Goal: Task Accomplishment & Management: Manage account settings

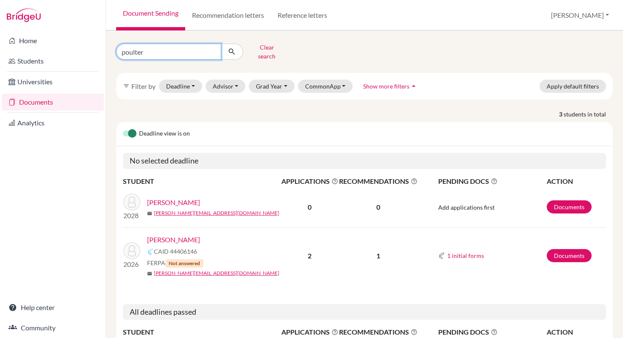
click at [212, 50] on input "poulter" at bounding box center [168, 52] width 105 height 16
type input "santos"
click button "submit" at bounding box center [232, 52] width 22 height 16
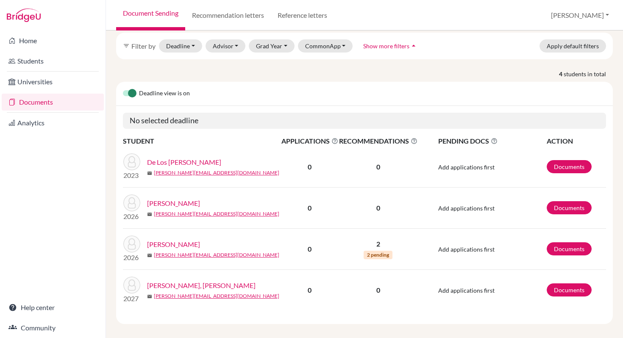
scroll to position [40, 0]
click at [566, 243] on link "Documents" at bounding box center [569, 249] width 45 height 13
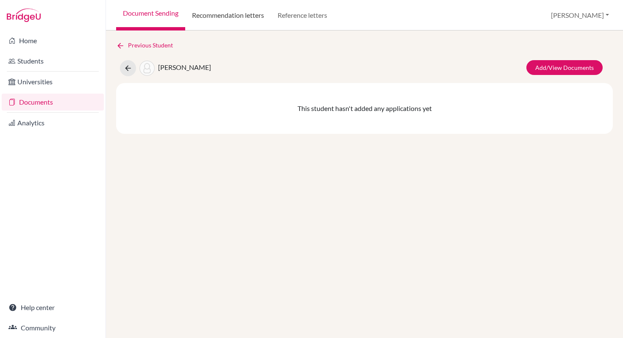
click at [236, 16] on link "Recommendation letters" at bounding box center [228, 15] width 86 height 31
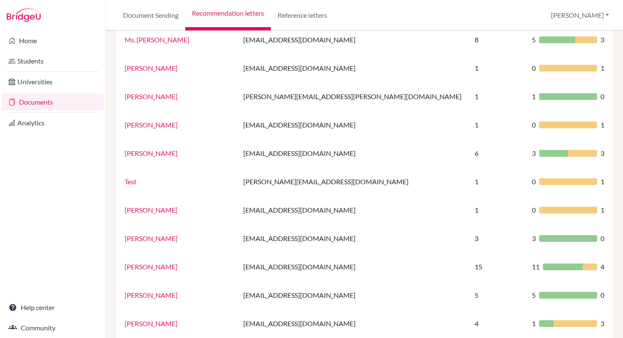
scroll to position [228, 0]
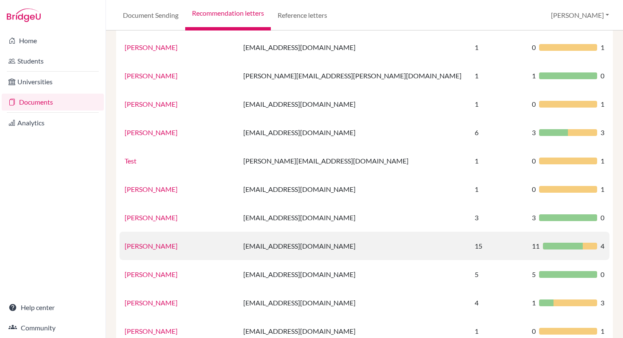
click at [137, 244] on link "Ms. Mills" at bounding box center [151, 246] width 53 height 8
click at [0, 0] on div "Ms. Adriana Añon aanon@uas.edu.uy × Recommendations This Recommender hasn’t rec…" at bounding box center [0, 0] width 0 height 0
click at [137, 244] on link "Ms. Mills" at bounding box center [151, 246] width 53 height 8
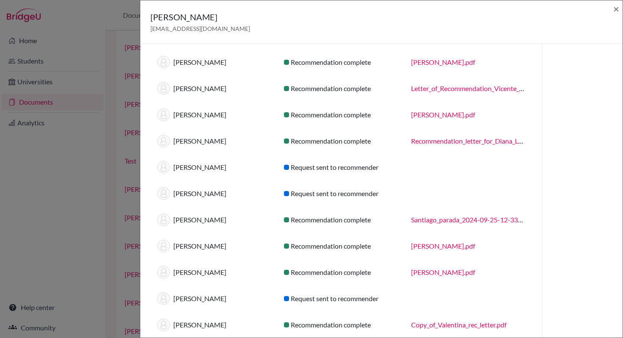
scroll to position [174, 0]
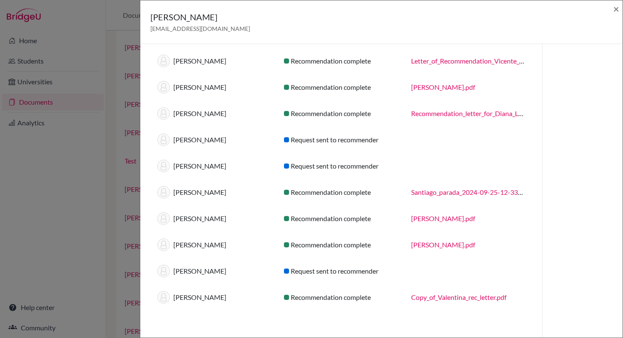
click at [357, 273] on div "Request sent to recommender" at bounding box center [341, 271] width 127 height 10
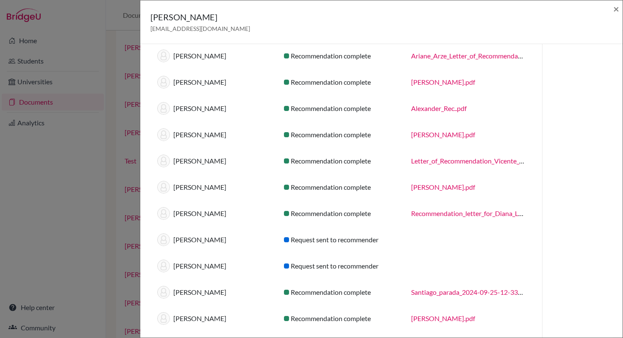
scroll to position [0, 0]
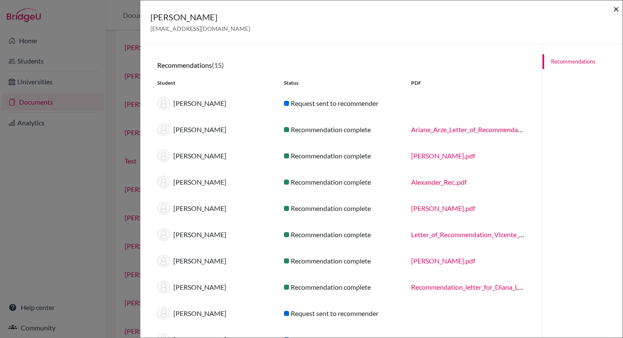
click at [615, 7] on span "×" at bounding box center [617, 9] width 6 height 12
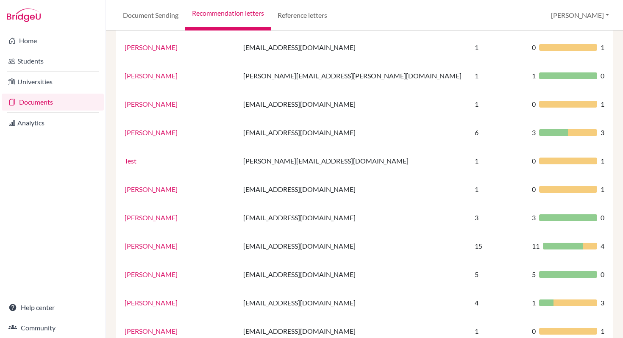
click at [34, 102] on link "Documents" at bounding box center [53, 102] width 102 height 17
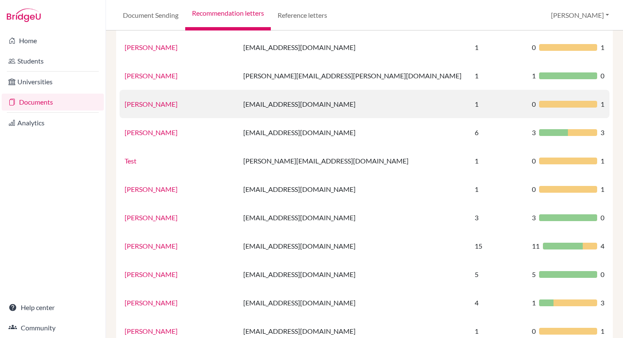
scroll to position [191, 0]
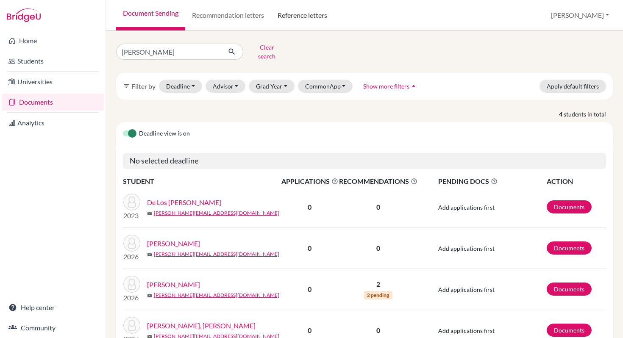
click at [299, 14] on link "Reference letters" at bounding box center [302, 15] width 63 height 31
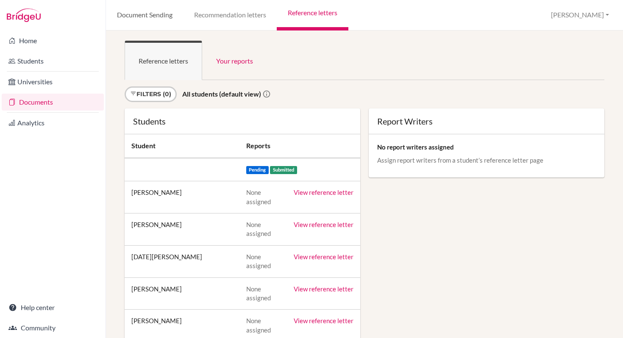
click at [154, 15] on link "Document Sending" at bounding box center [144, 15] width 77 height 31
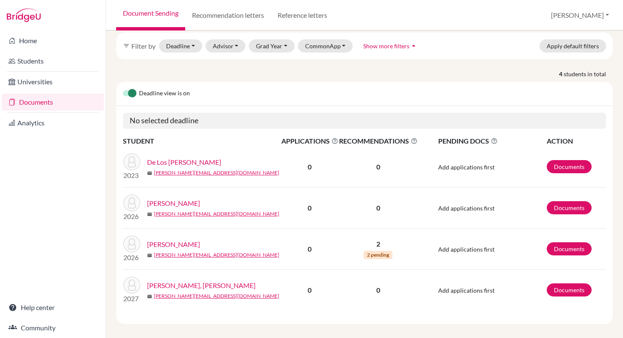
scroll to position [40, 0]
click at [567, 243] on link "Documents" at bounding box center [569, 249] width 45 height 13
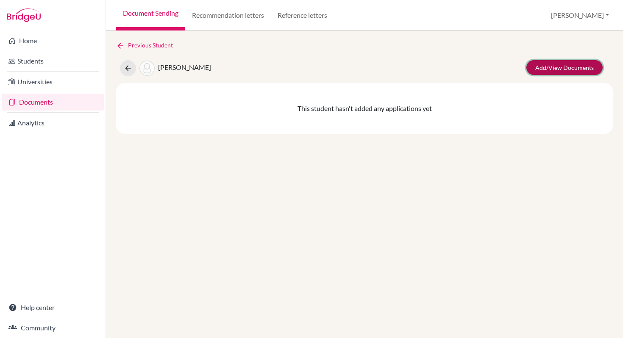
click at [558, 68] on link "Add/View Documents" at bounding box center [565, 67] width 76 height 15
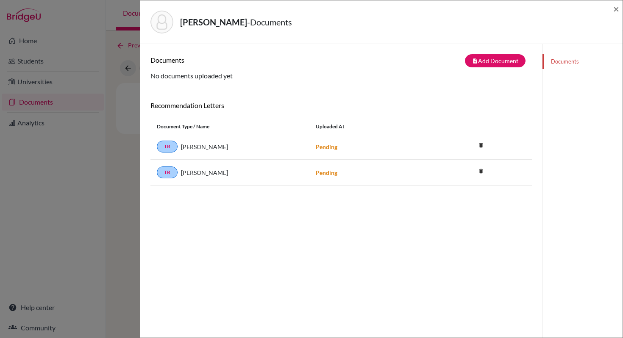
click at [569, 62] on link "Documents" at bounding box center [583, 61] width 80 height 15
click at [617, 8] on span "×" at bounding box center [617, 9] width 6 height 12
